Goal: Communication & Community: Answer question/provide support

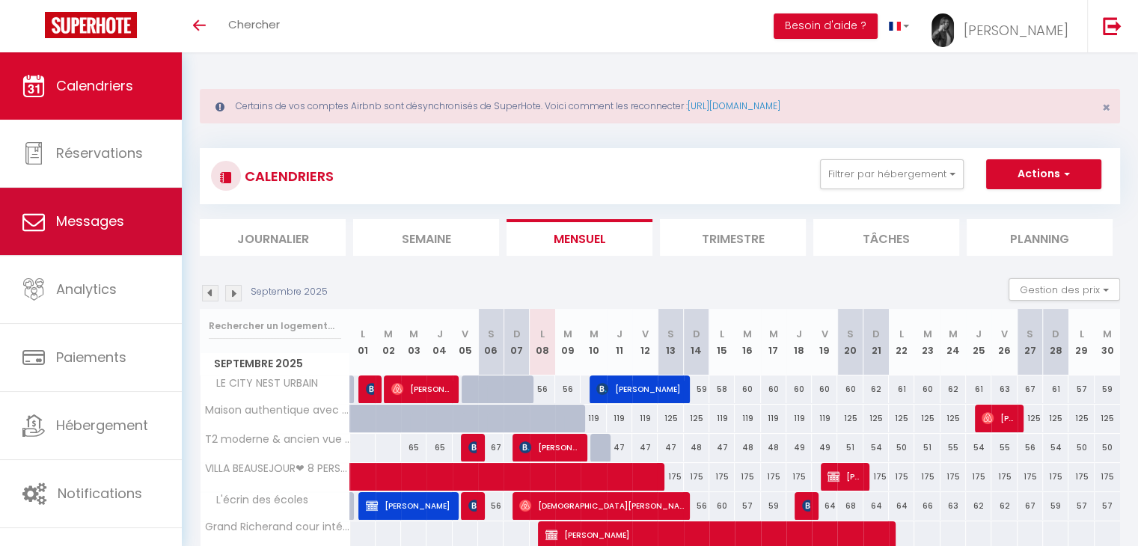
click at [98, 215] on span "Messages" at bounding box center [90, 221] width 68 height 19
select select "message"
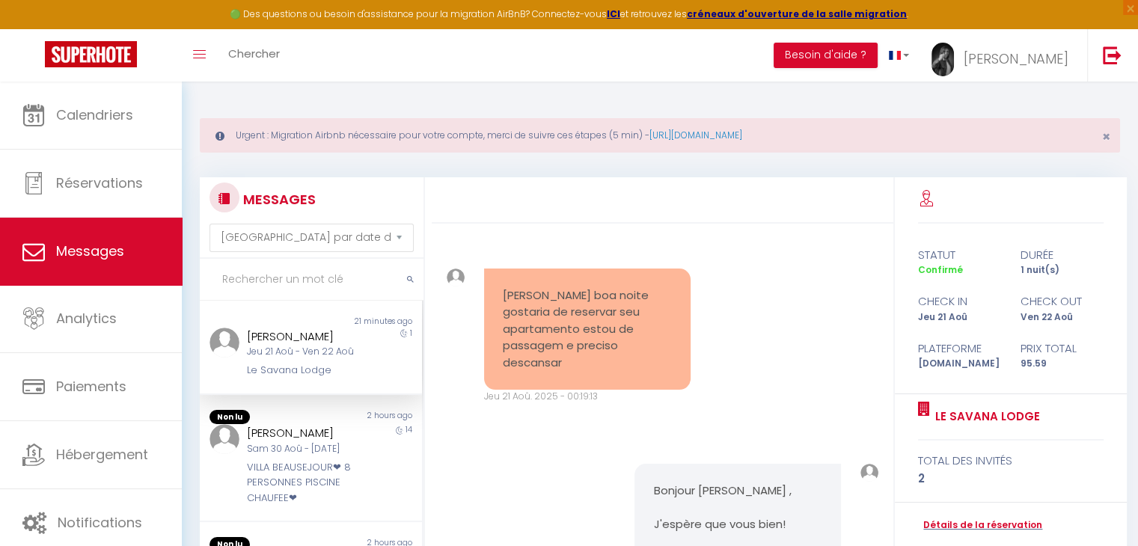
scroll to position [7907, 0]
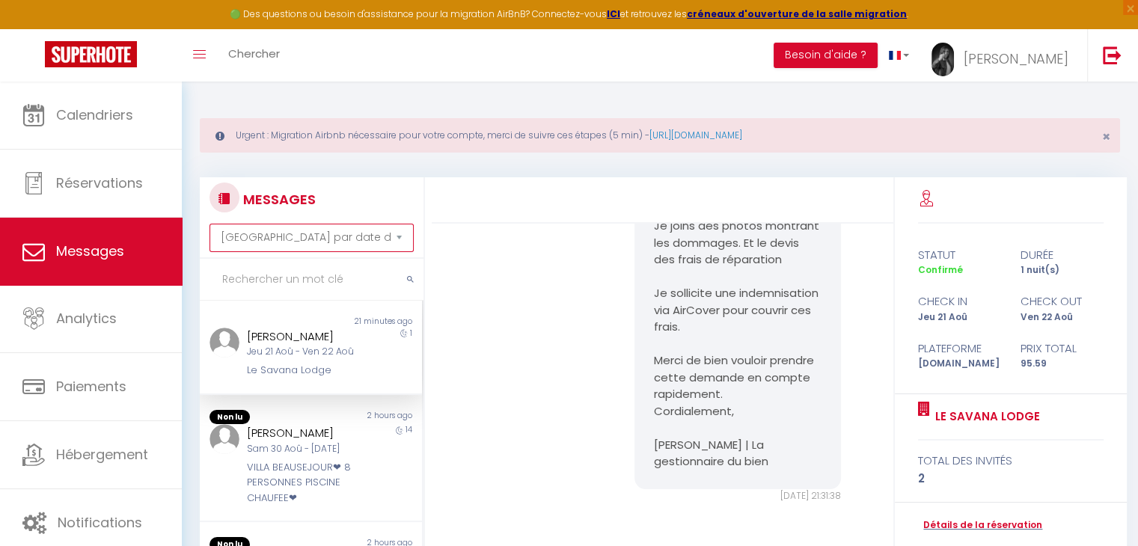
click at [346, 242] on select "[GEOGRAPHIC_DATA] par date de réservation Trier par date de message" at bounding box center [311, 238] width 204 height 28
click at [334, 242] on select "[GEOGRAPHIC_DATA] par date de réservation Trier par date de message" at bounding box center [311, 238] width 204 height 28
click at [326, 281] on input "text" at bounding box center [312, 280] width 224 height 42
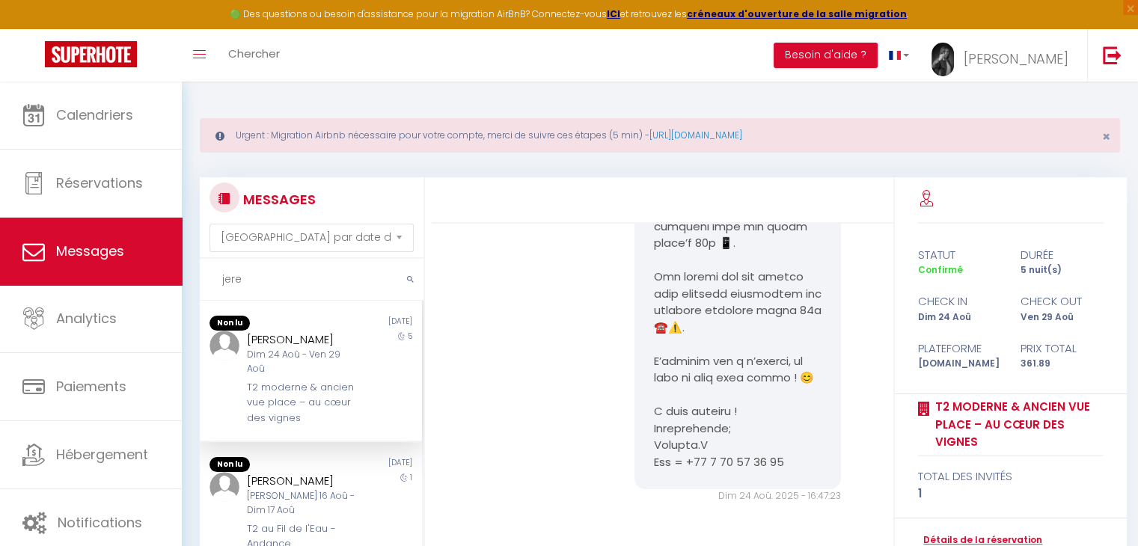
scroll to position [1543, 0]
type input "jere"
click at [323, 363] on div "Dim 24 Aoû - Ven 29 Aoû" at bounding box center [302, 362] width 110 height 28
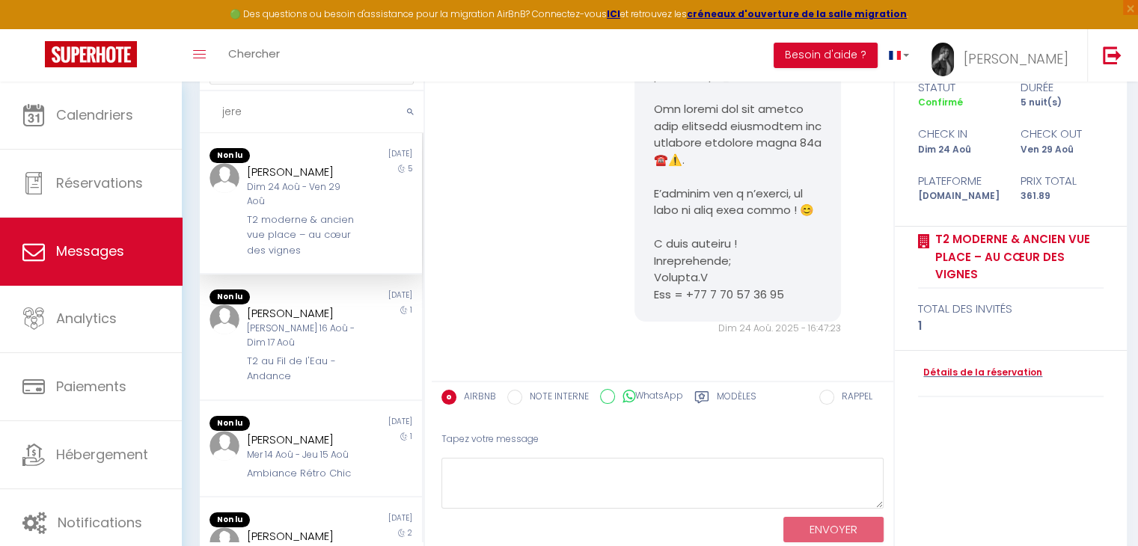
scroll to position [176, 0]
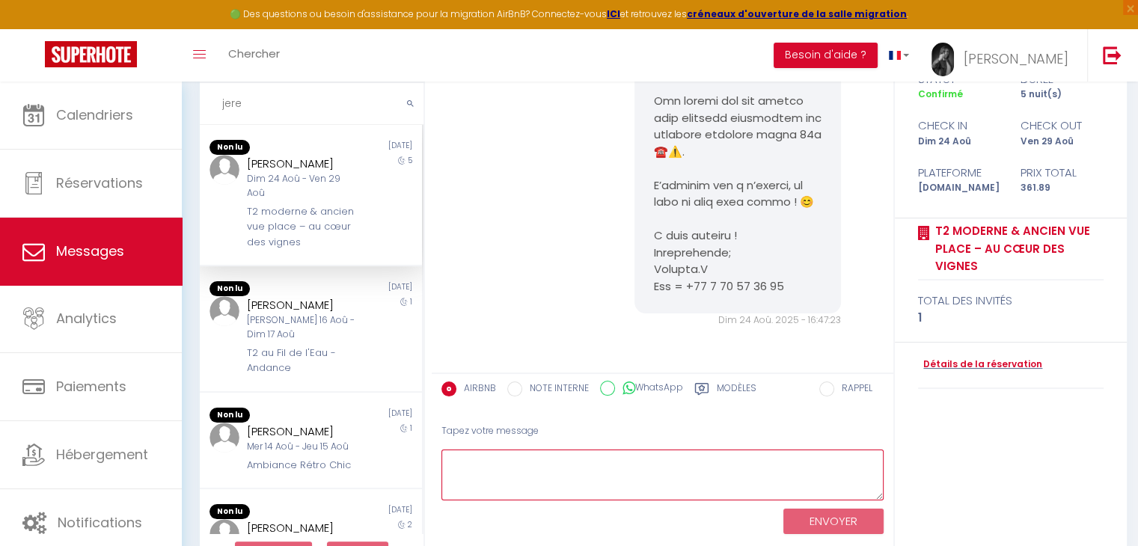
click at [664, 480] on textarea at bounding box center [662, 476] width 442 height 52
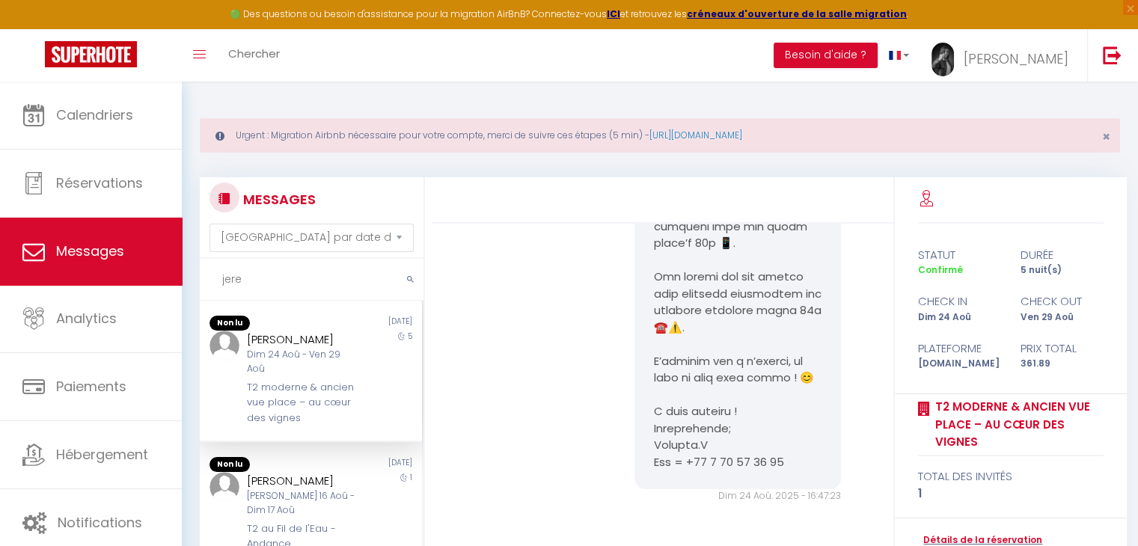
scroll to position [0, 0]
